Goal: Information Seeking & Learning: Learn about a topic

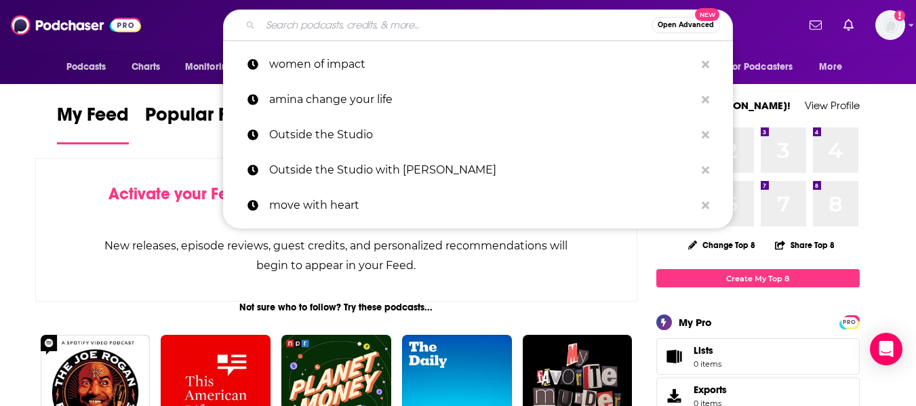
drag, startPoint x: 421, startPoint y: 15, endPoint x: 416, endPoint y: 22, distance: 8.3
click at [417, 18] on input "Search podcasts, credits, & more..." at bounding box center [455, 25] width 391 height 22
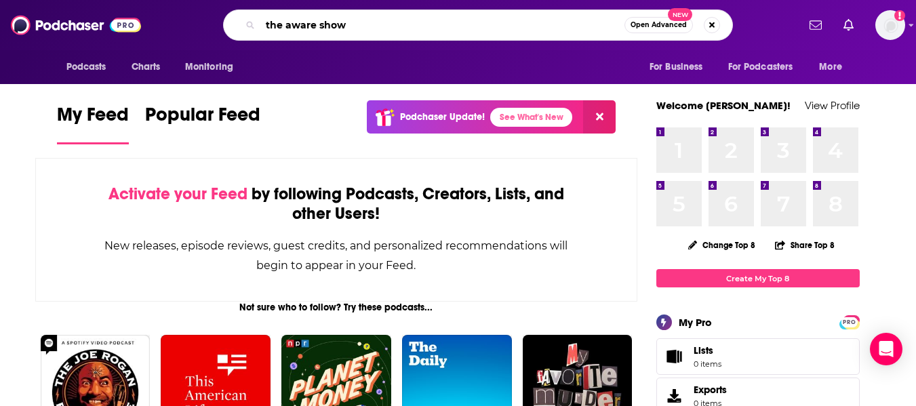
type input "the aware show"
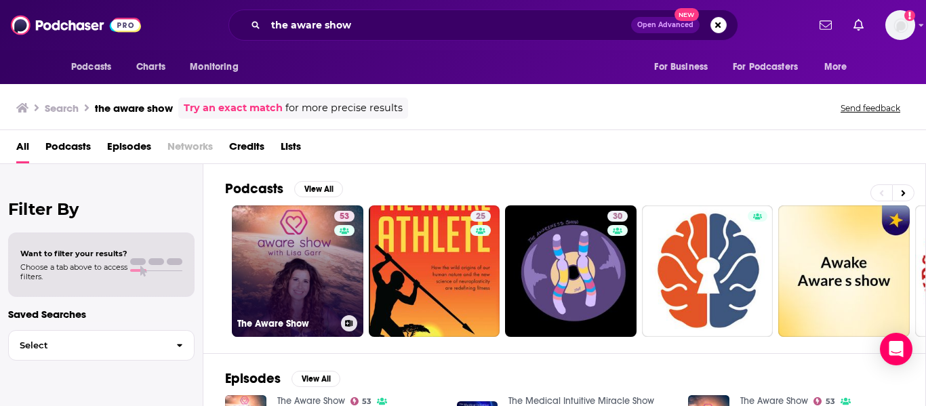
click at [332, 265] on link "53 The Aware Show" at bounding box center [298, 272] width 132 height 132
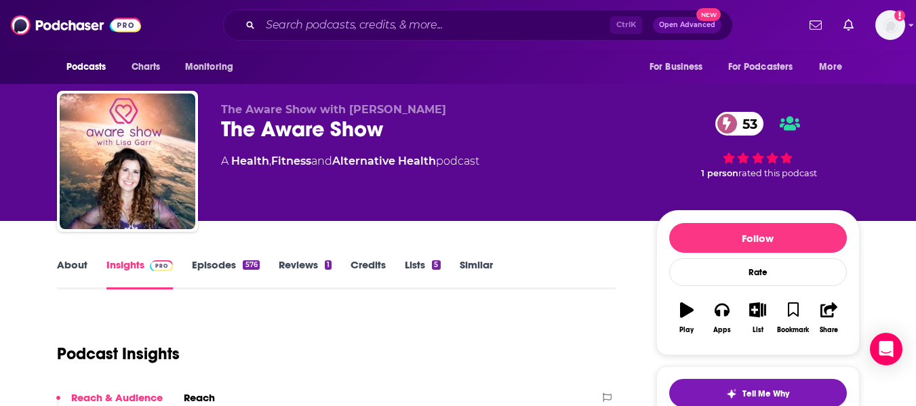
click at [73, 267] on link "About" at bounding box center [72, 273] width 31 height 31
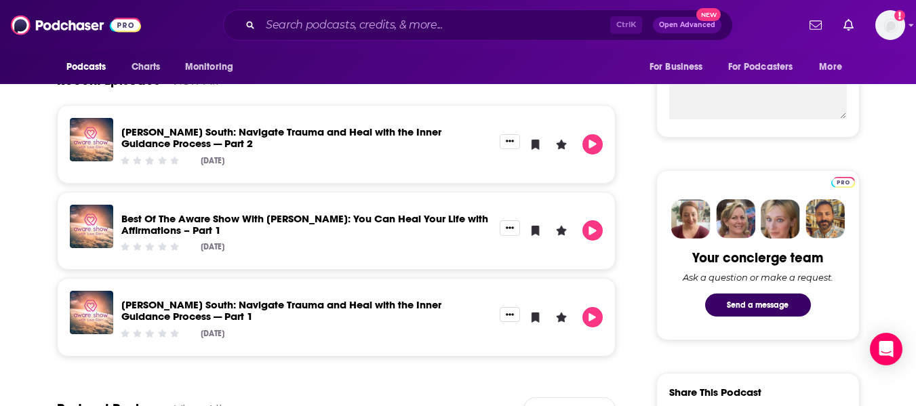
scroll to position [339, 0]
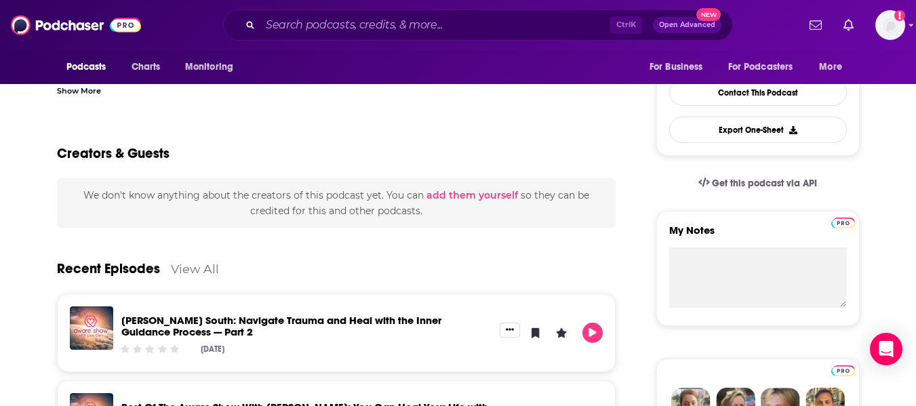
click at [192, 270] on link "View All" at bounding box center [195, 269] width 48 height 14
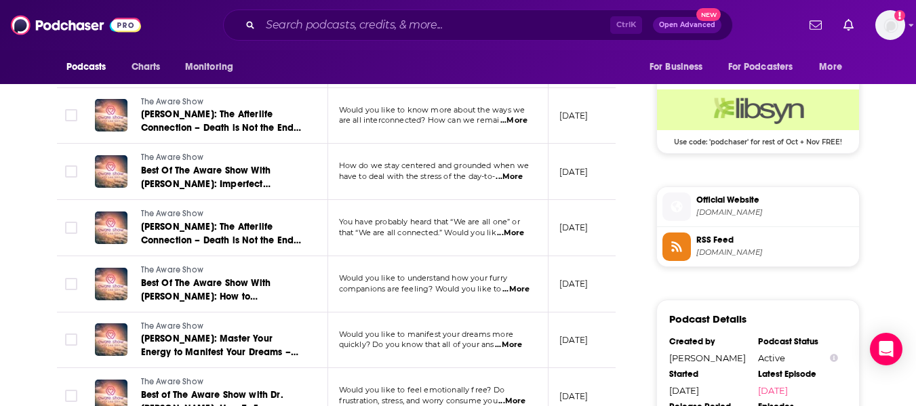
scroll to position [1156, 0]
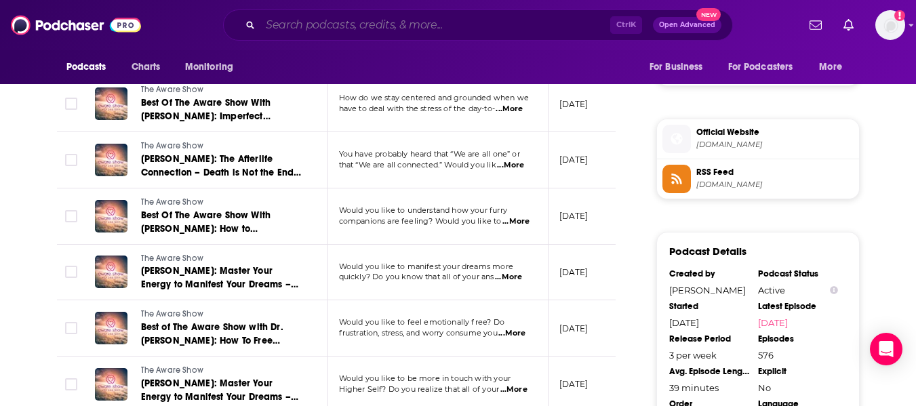
click at [355, 23] on input "Search podcasts, credits, & more..." at bounding box center [435, 25] width 350 height 22
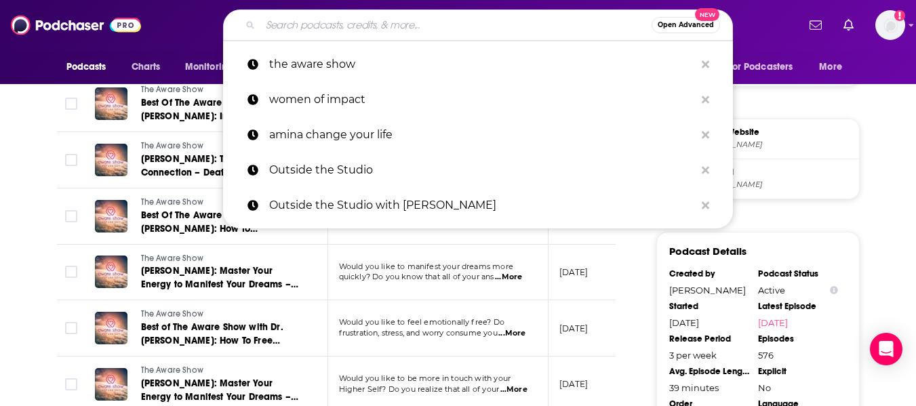
paste input "hol+ by Dr. Taz"
type input "hol+ by Dr. Taz"
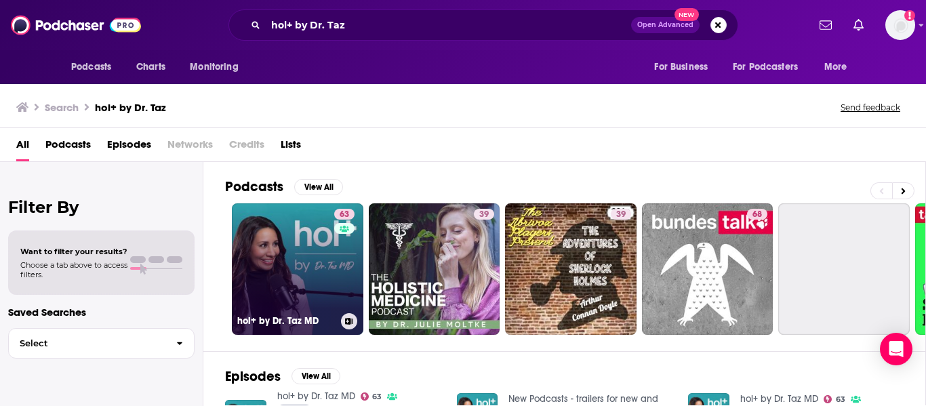
click at [324, 242] on link "63 hol+ by Dr. Taz MD" at bounding box center [298, 269] width 132 height 132
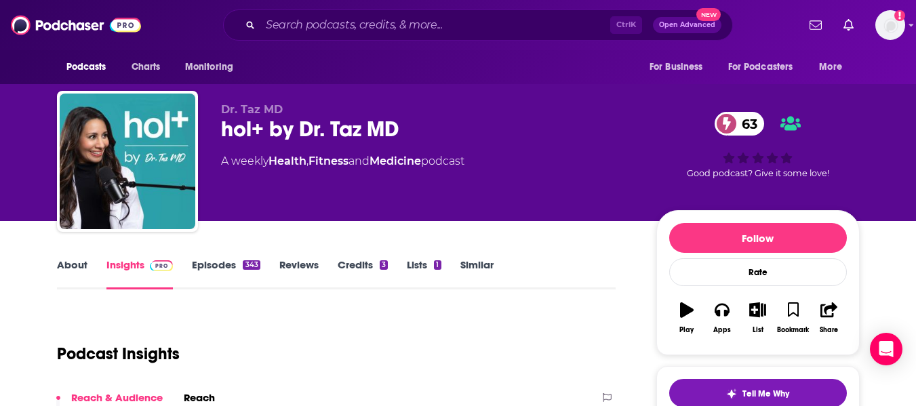
click at [73, 272] on link "About" at bounding box center [72, 273] width 31 height 31
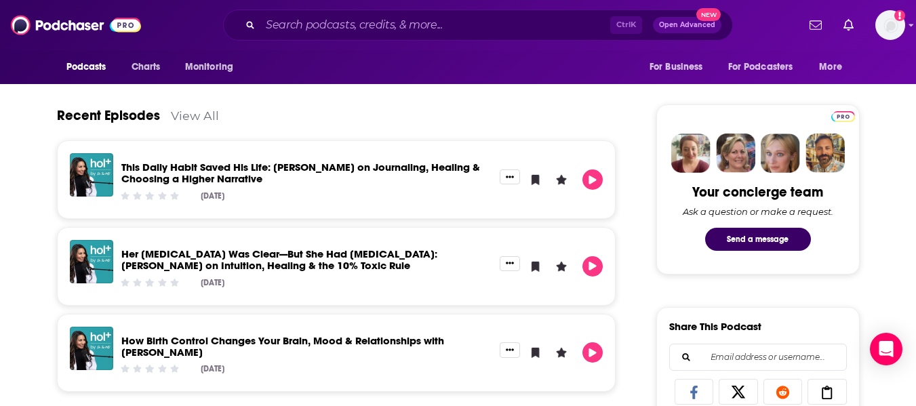
scroll to position [678, 0]
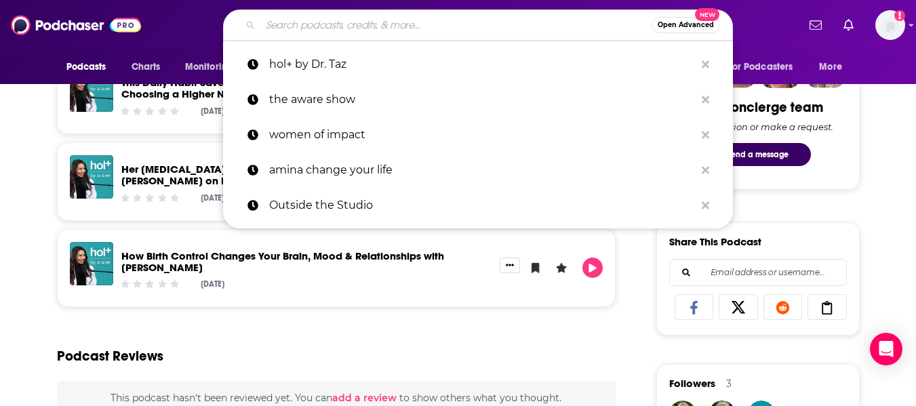
click at [340, 21] on input "Search podcasts, credits, & more..." at bounding box center [455, 25] width 391 height 22
paste input "The Enlightenment Show"
type input "The Enlightenment Show"
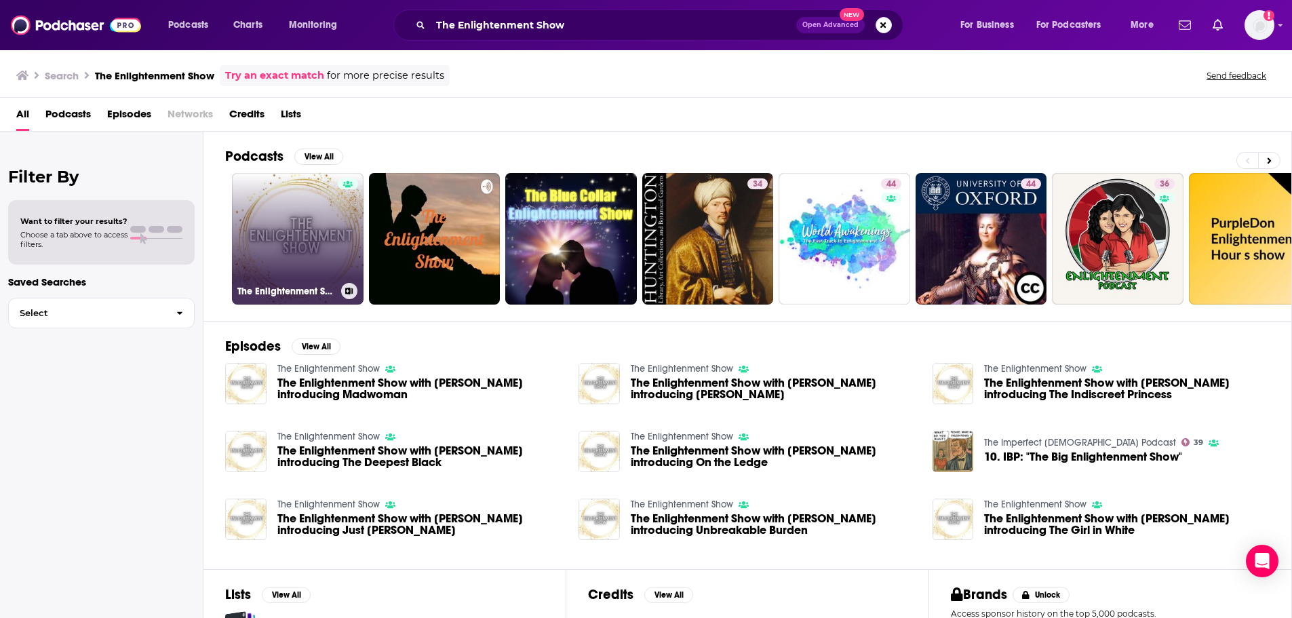
click at [312, 250] on link "The Enlightenment Show" at bounding box center [298, 239] width 132 height 132
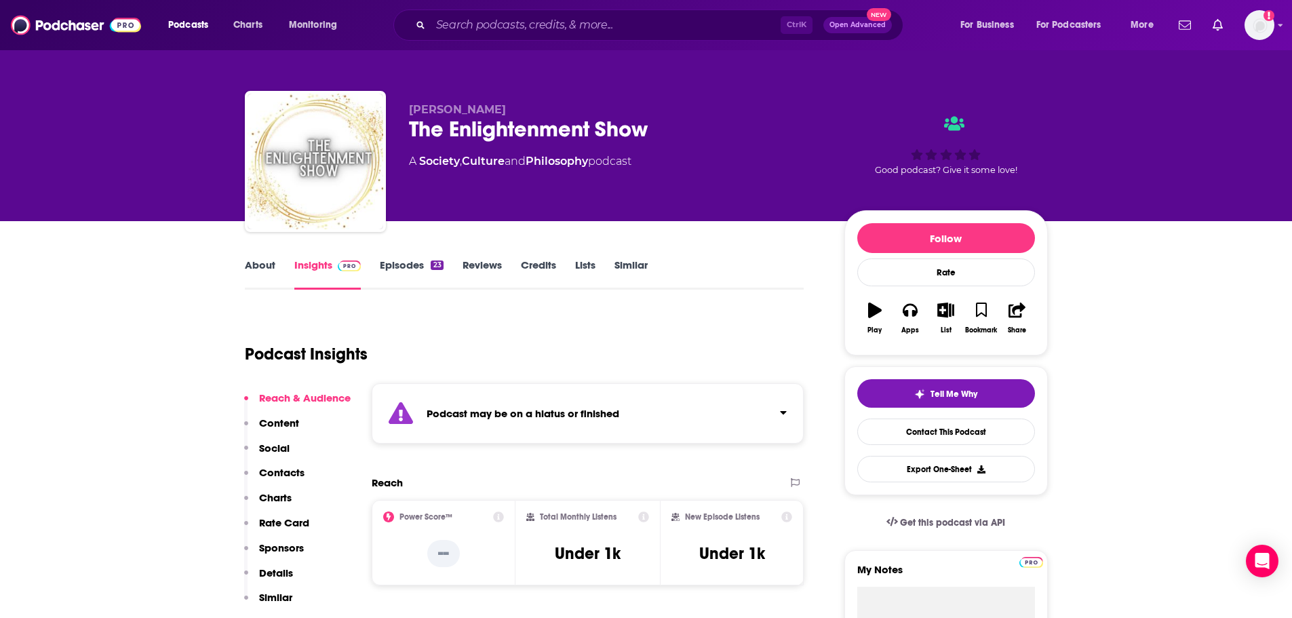
click at [258, 271] on link "About" at bounding box center [260, 273] width 31 height 31
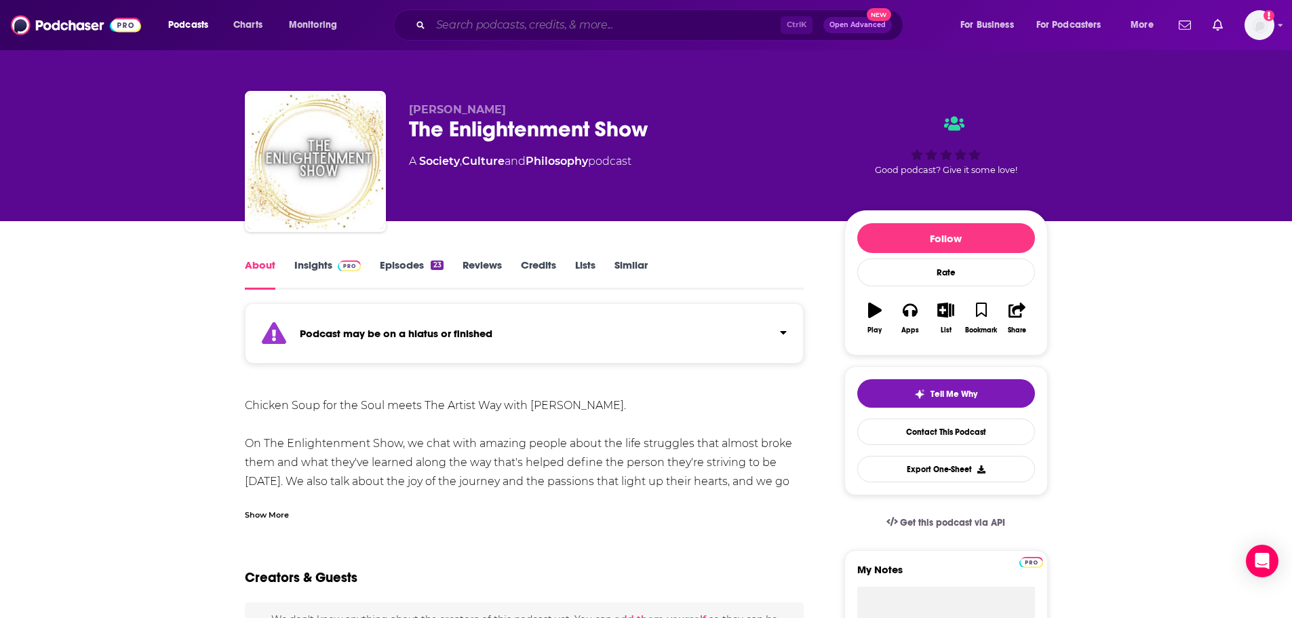
click at [494, 25] on input "Search podcasts, credits, & more..." at bounding box center [606, 25] width 350 height 22
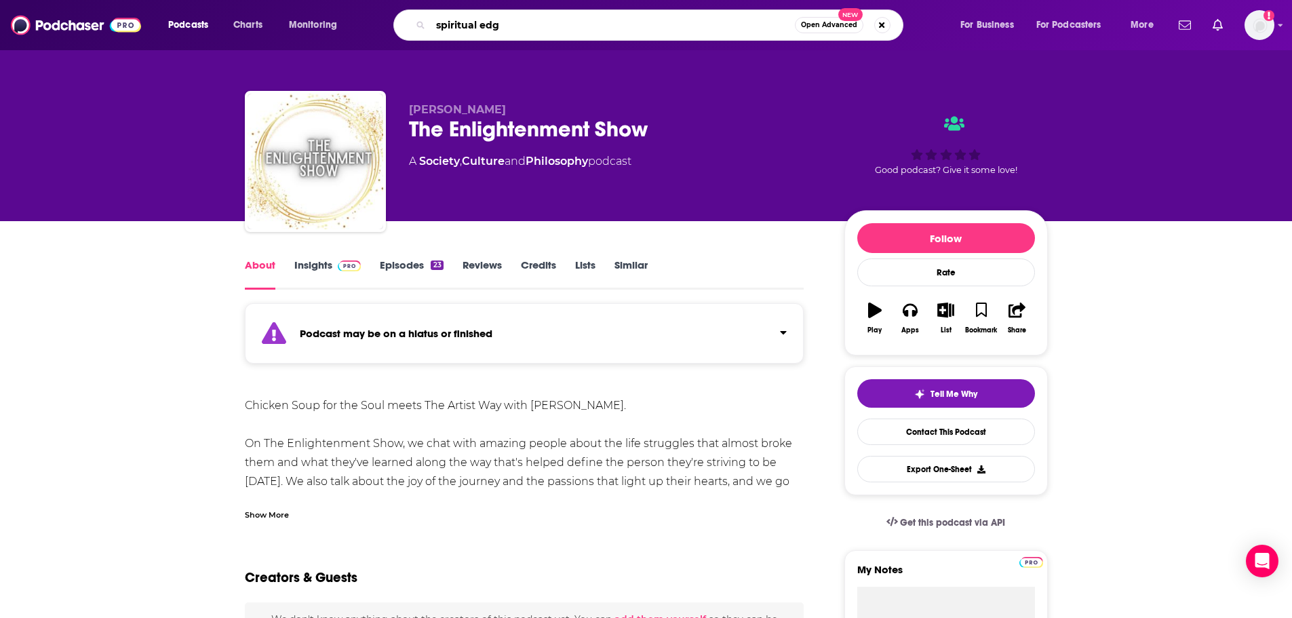
type input "spiritual edge"
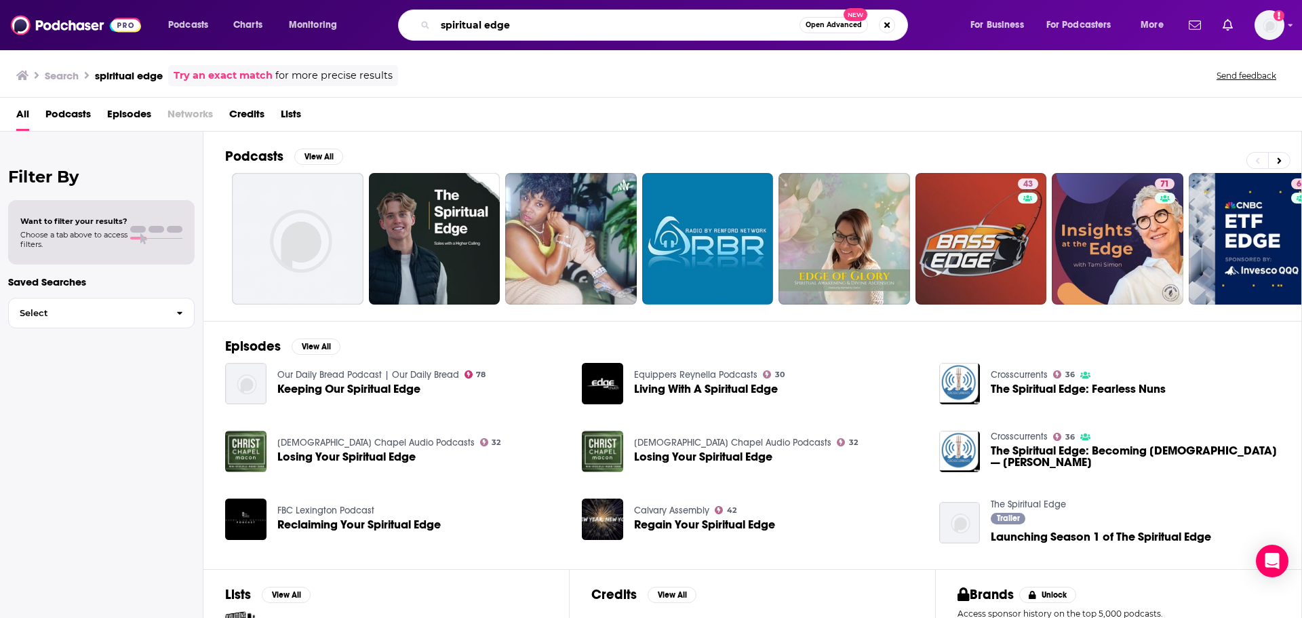
drag, startPoint x: 434, startPoint y: 0, endPoint x: 392, endPoint y: -5, distance: 42.3
click at [392, 0] on html "Podcasts Charts Monitoring spiritual edge Open Advanced New For Business For Po…" at bounding box center [651, 309] width 1302 height 618
paste input "Time Has Com"
type input "Time Has Come"
